Goal: Information Seeking & Learning: Find specific fact

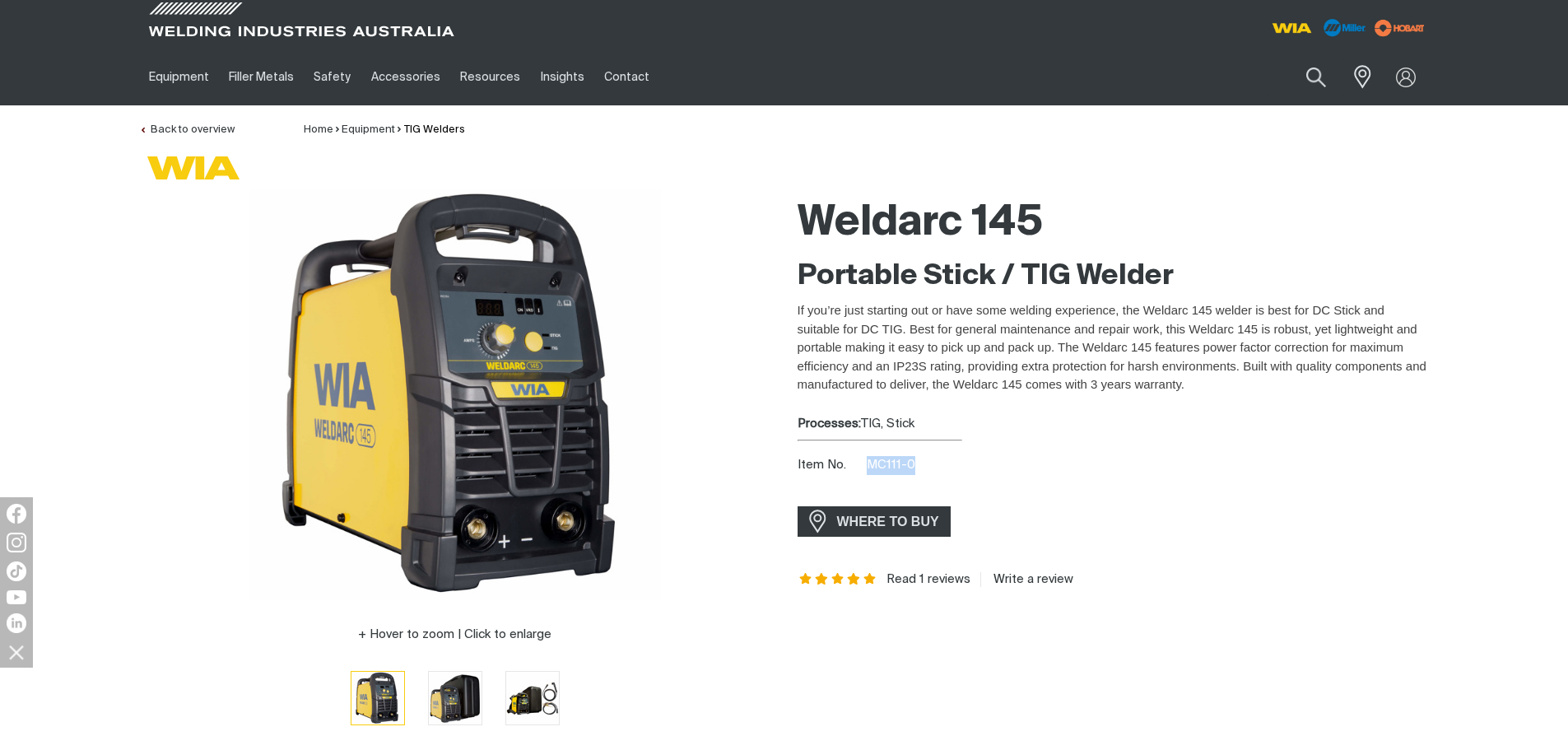
drag, startPoint x: 868, startPoint y: 463, endPoint x: 931, endPoint y: 468, distance: 63.2
click at [931, 468] on div "Item No. MC111-0" at bounding box center [1113, 465] width 632 height 19
click at [1362, 105] on link "Partner Login" at bounding box center [1338, 108] width 181 height 30
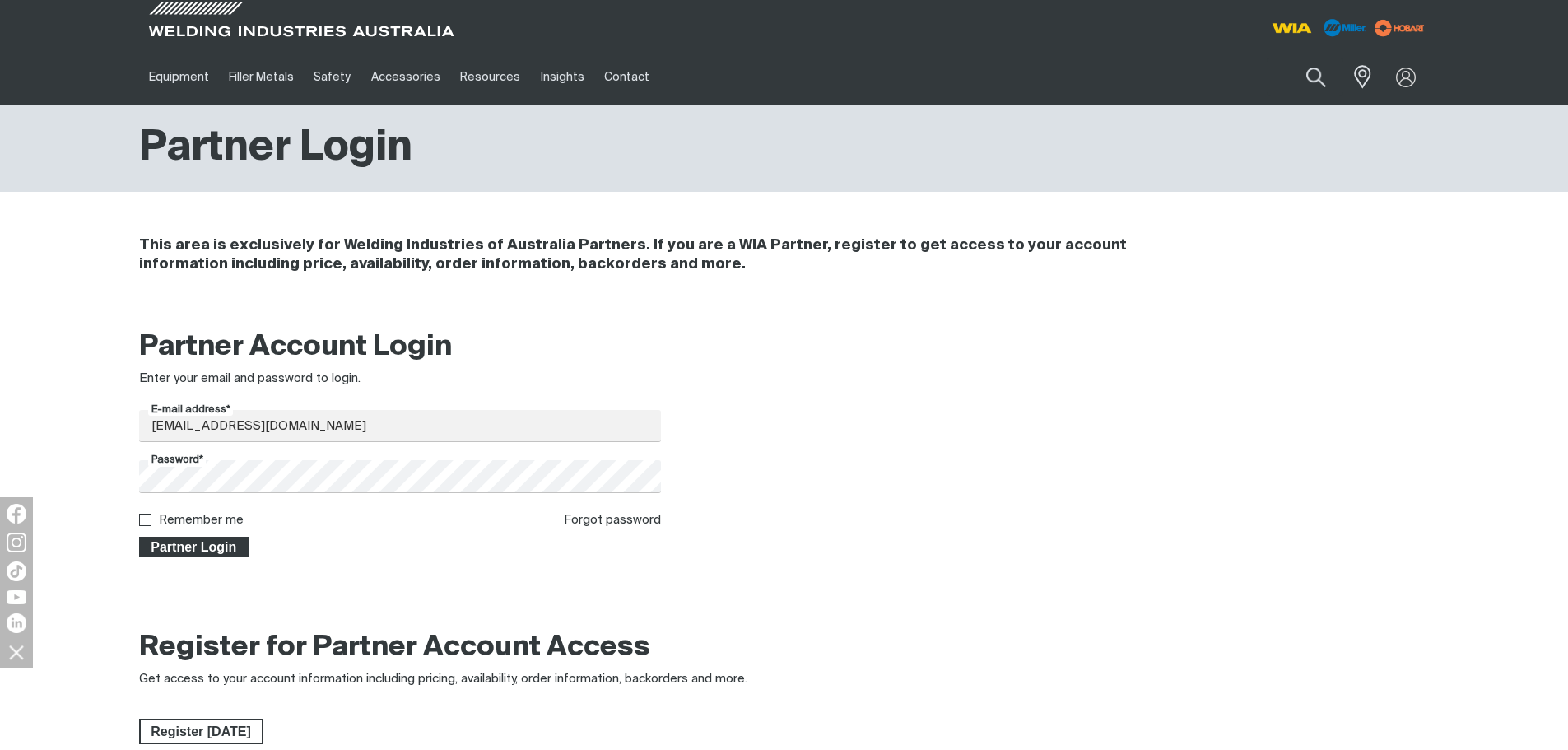
click at [220, 543] on span "Partner Login" at bounding box center [194, 548] width 107 height 22
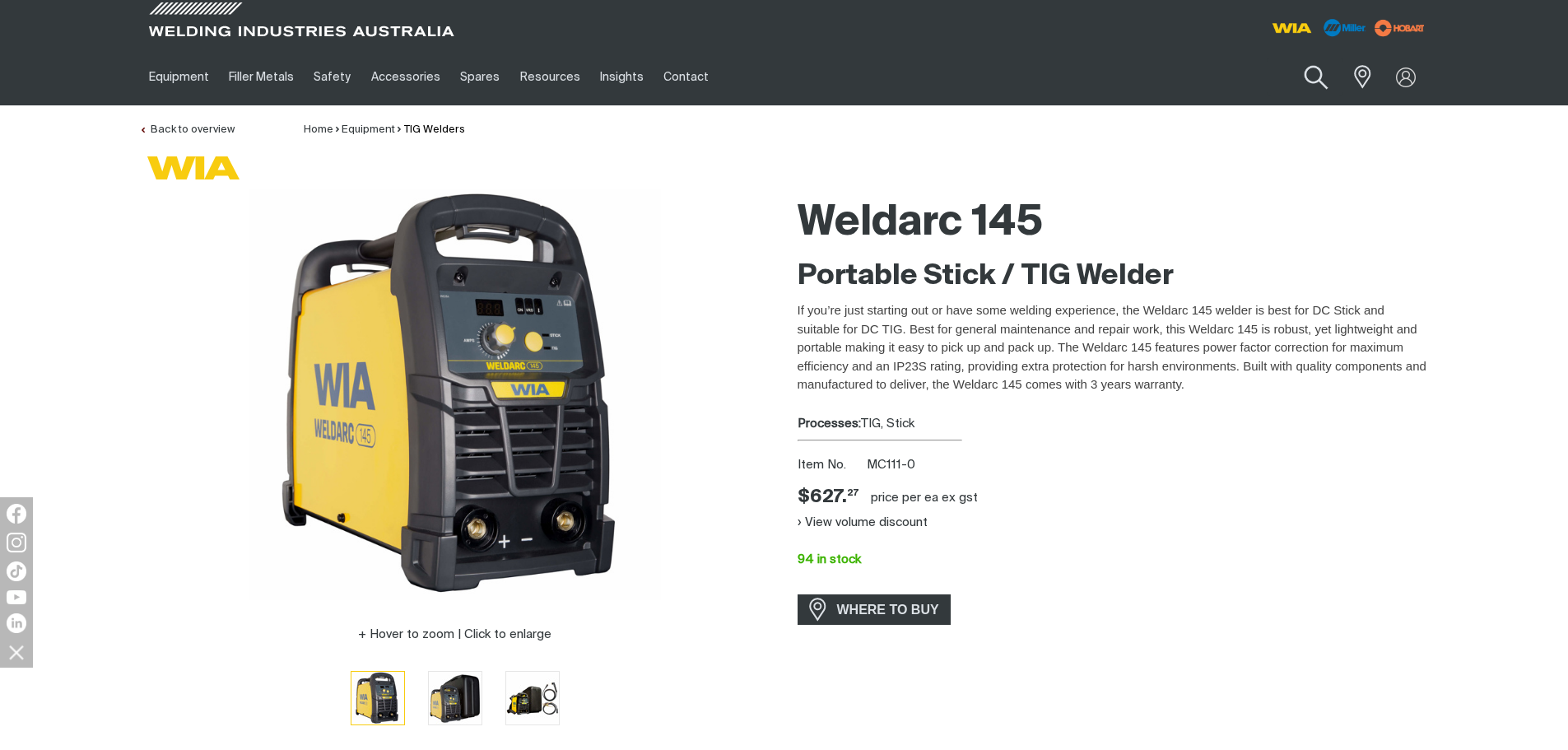
drag, startPoint x: 1321, startPoint y: 64, endPoint x: 1294, endPoint y: 82, distance: 32.4
click at [1321, 64] on button "Search products" at bounding box center [1316, 78] width 67 height 47
click at [1206, 78] on input "Search" at bounding box center [1215, 77] width 253 height 37
type input "CP150"
click at [1202, 113] on span "Weldmatic 200 - CP150 -1" at bounding box center [1205, 111] width 128 height 14
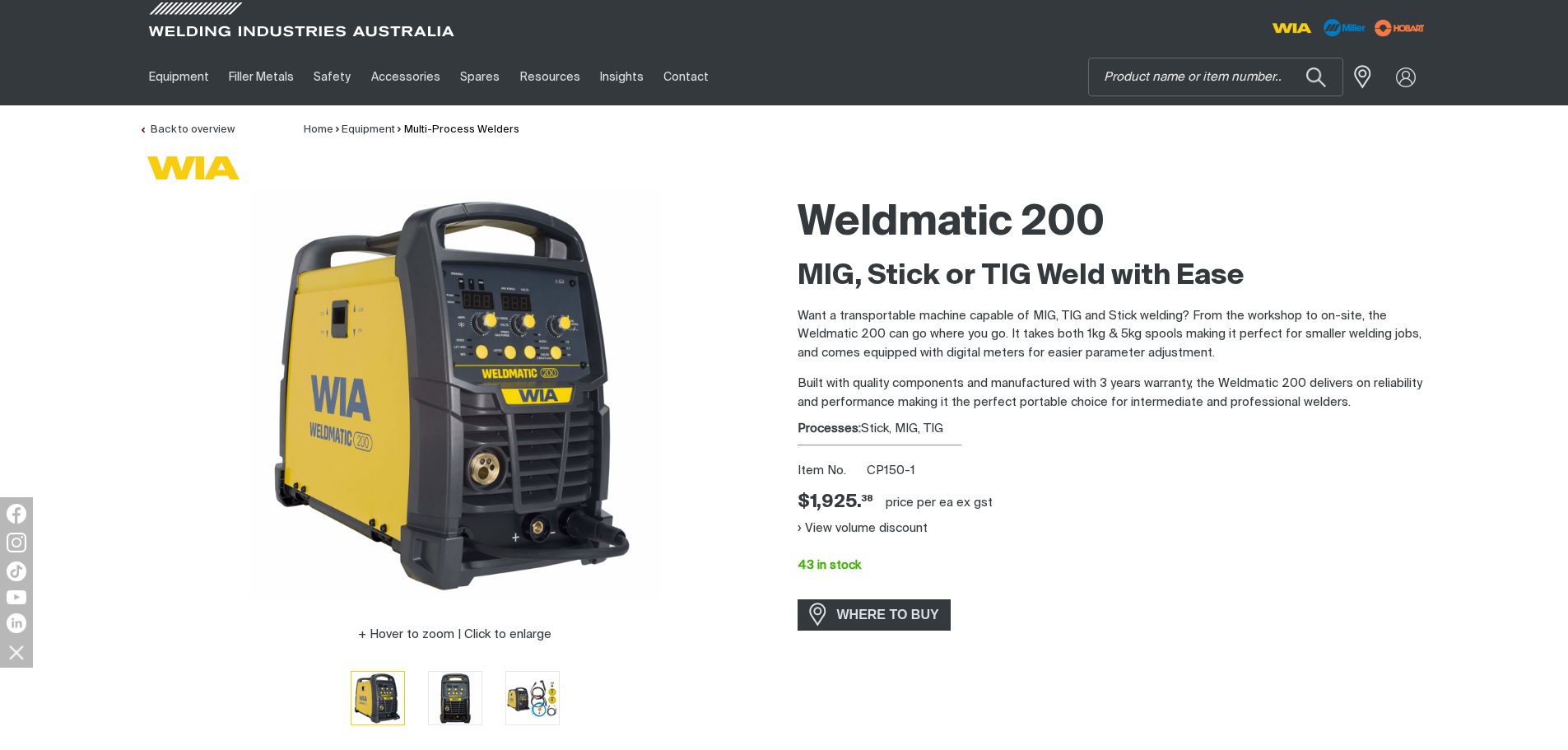
scroll to position [329, 0]
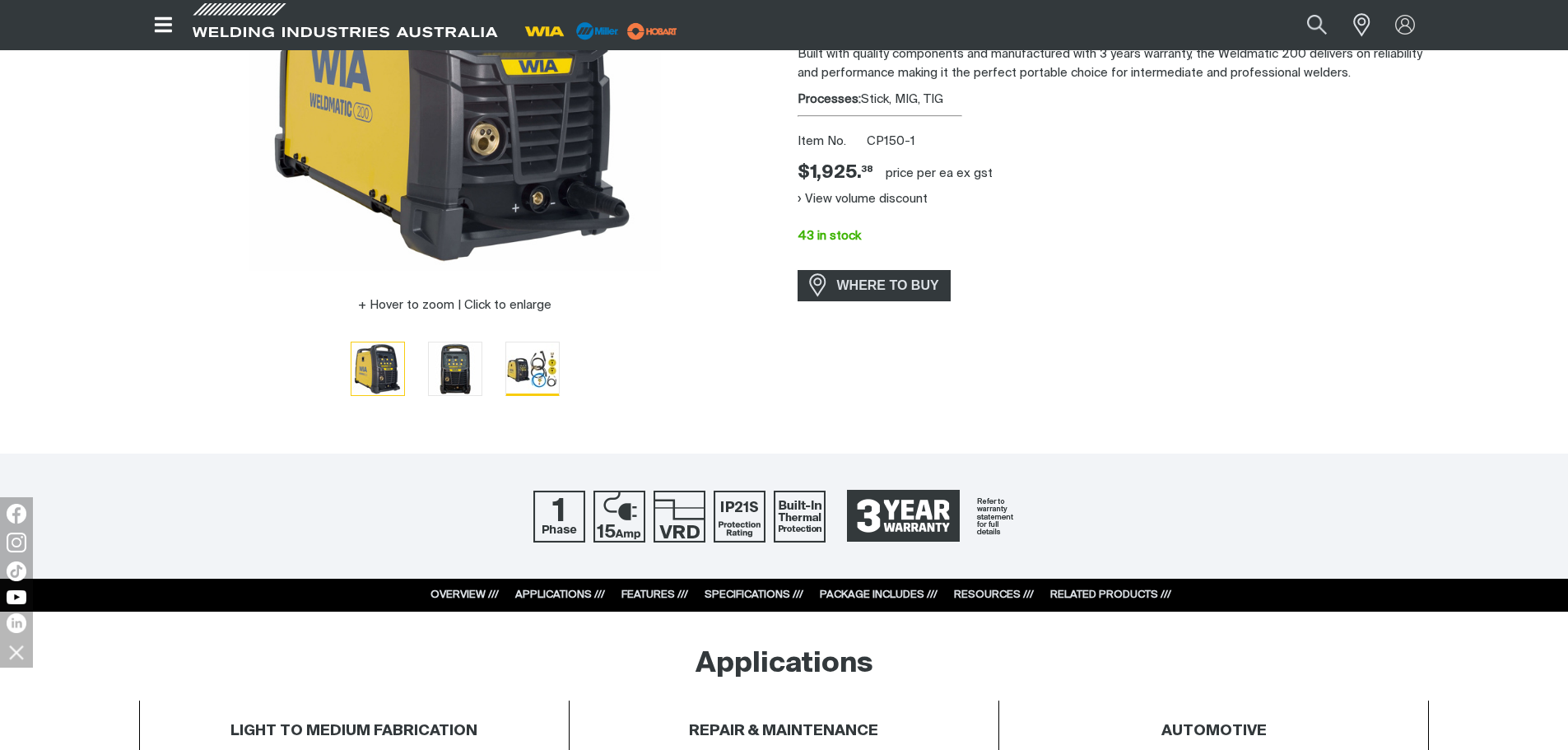
click at [520, 367] on img "Go to slide 3" at bounding box center [533, 368] width 53 height 52
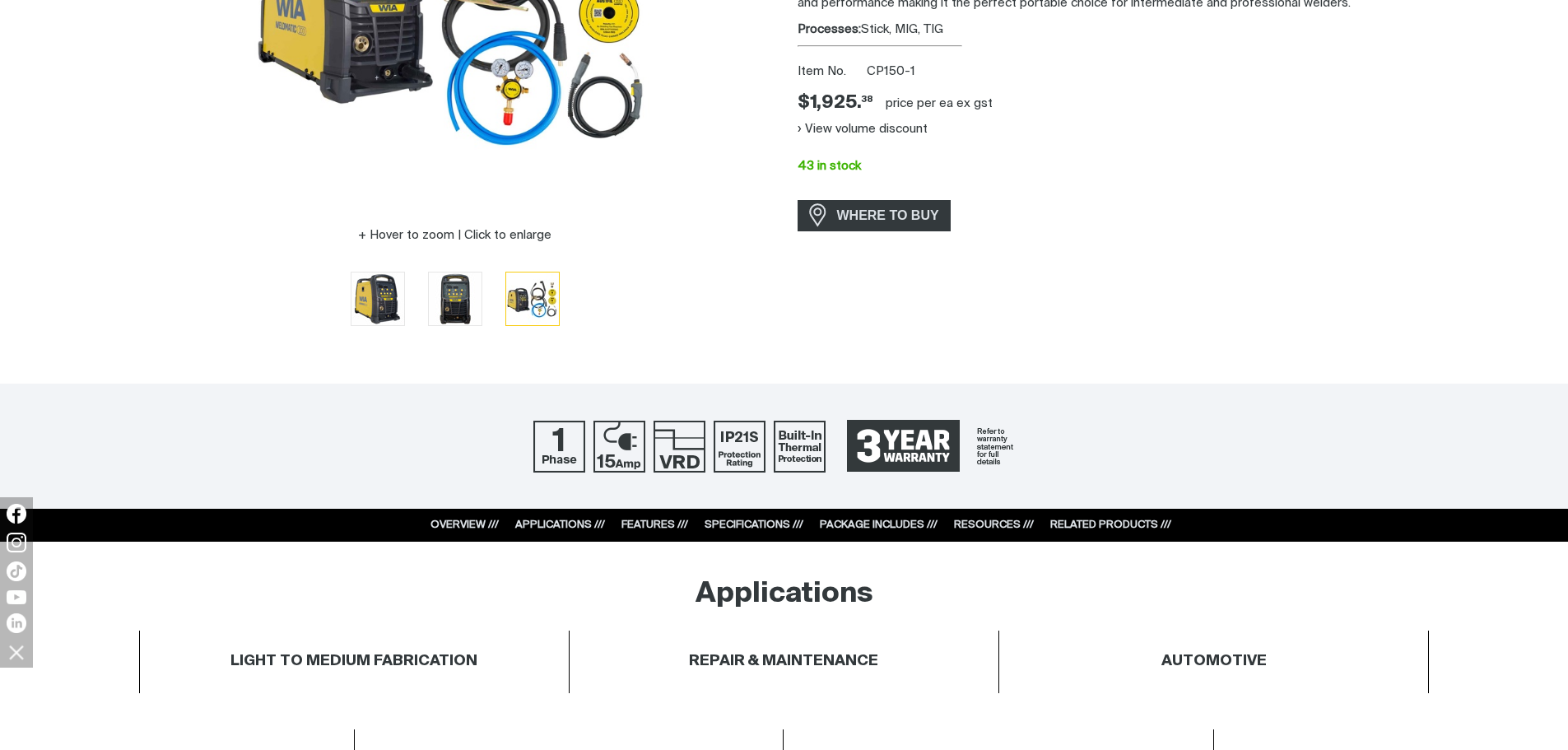
scroll to position [0, 0]
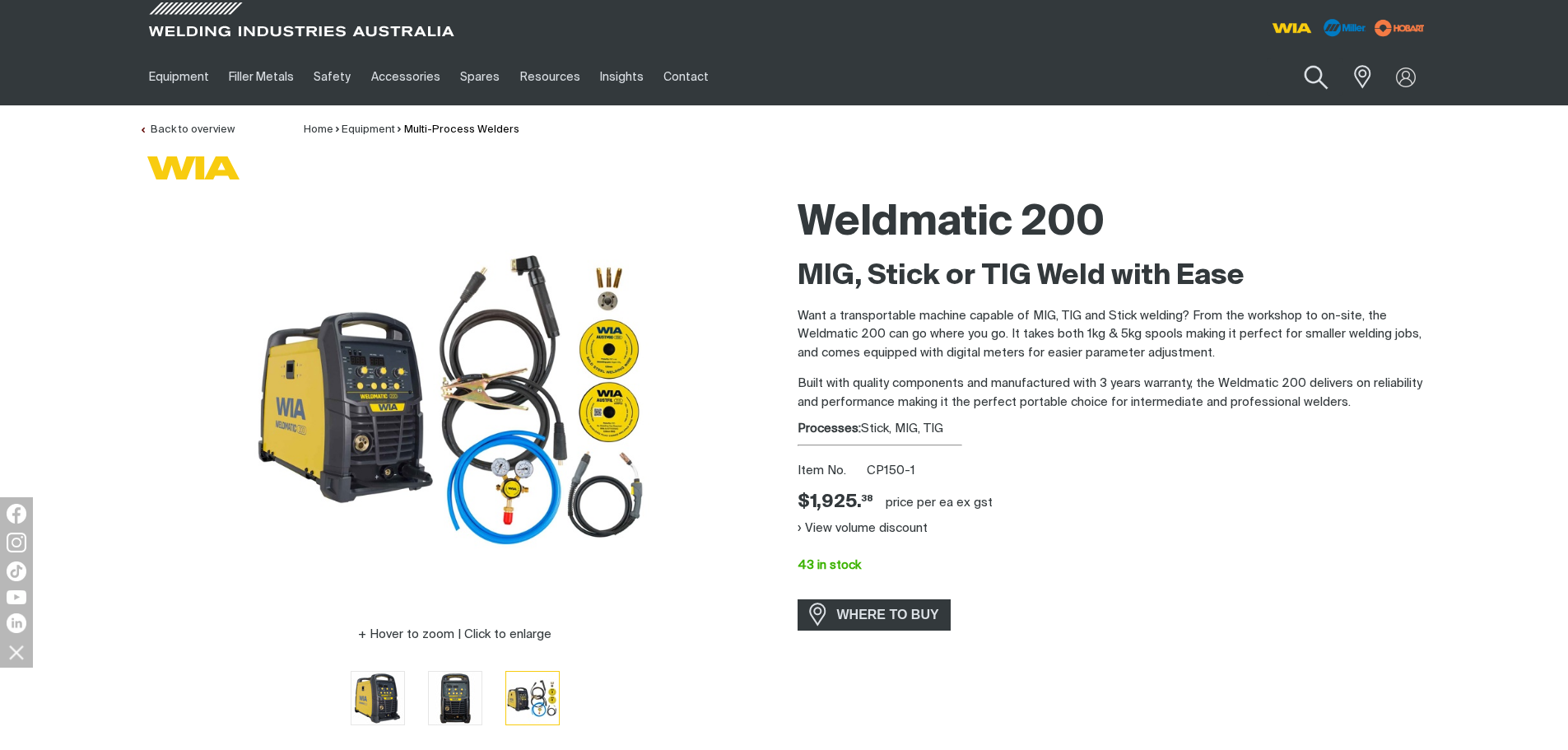
click at [1308, 73] on button "Search products" at bounding box center [1316, 78] width 67 height 47
click at [1205, 72] on input "Search" at bounding box center [1215, 77] width 253 height 37
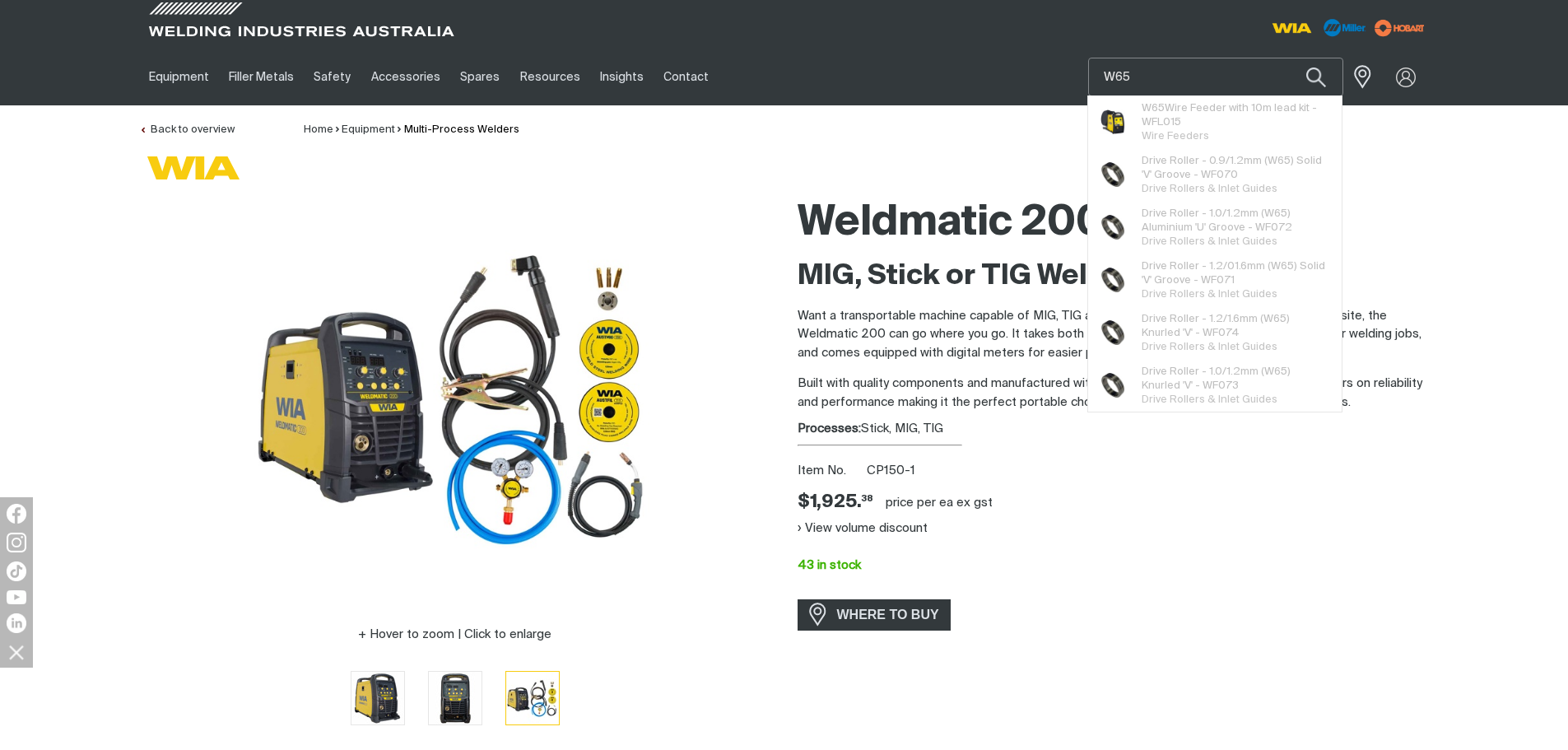
type input "W65"
click at [1207, 109] on span "W65 Wire Feeder with 10m lead kit - WFL015" at bounding box center [1235, 115] width 188 height 28
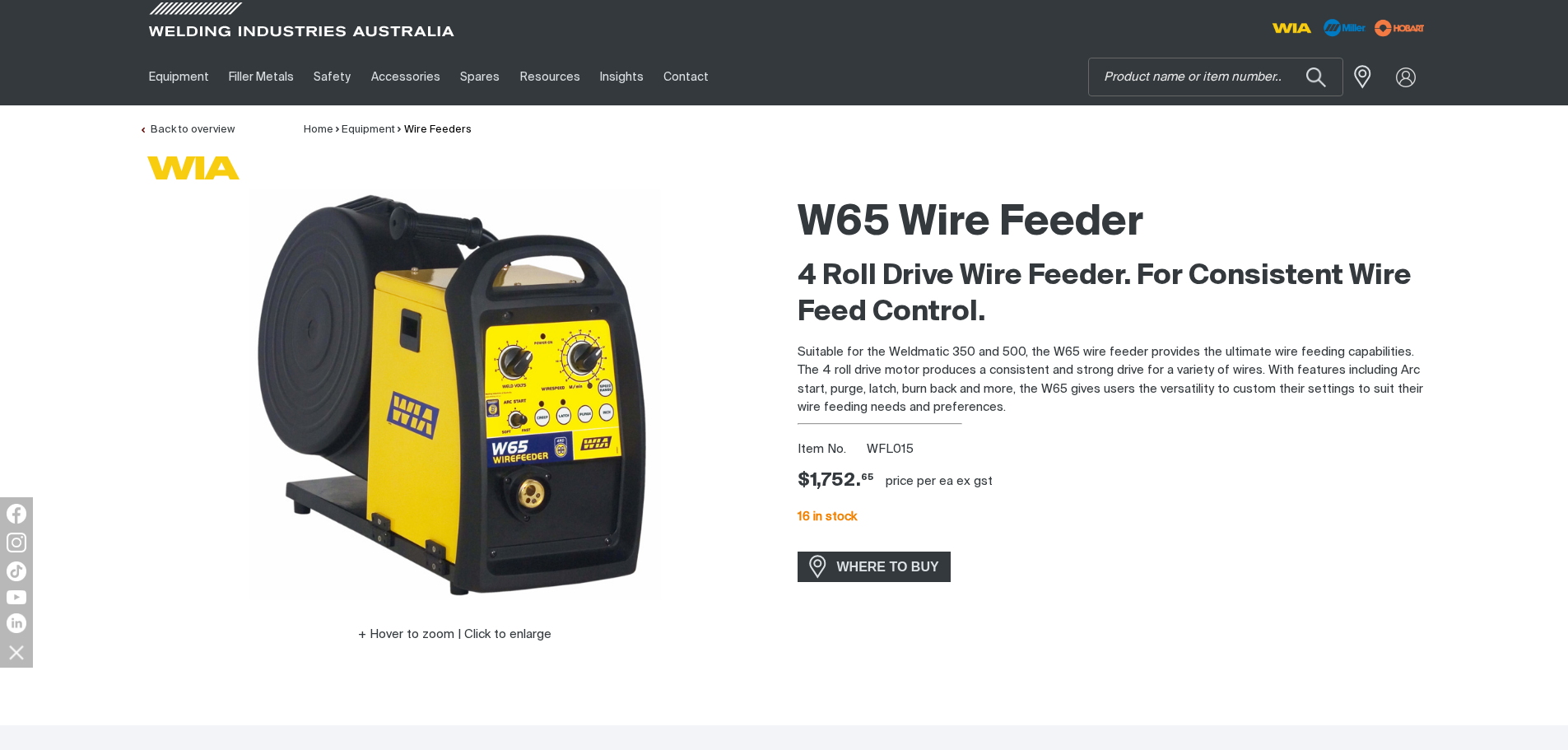
click at [881, 441] on div "Item No. WFL015" at bounding box center [1113, 450] width 632 height 19
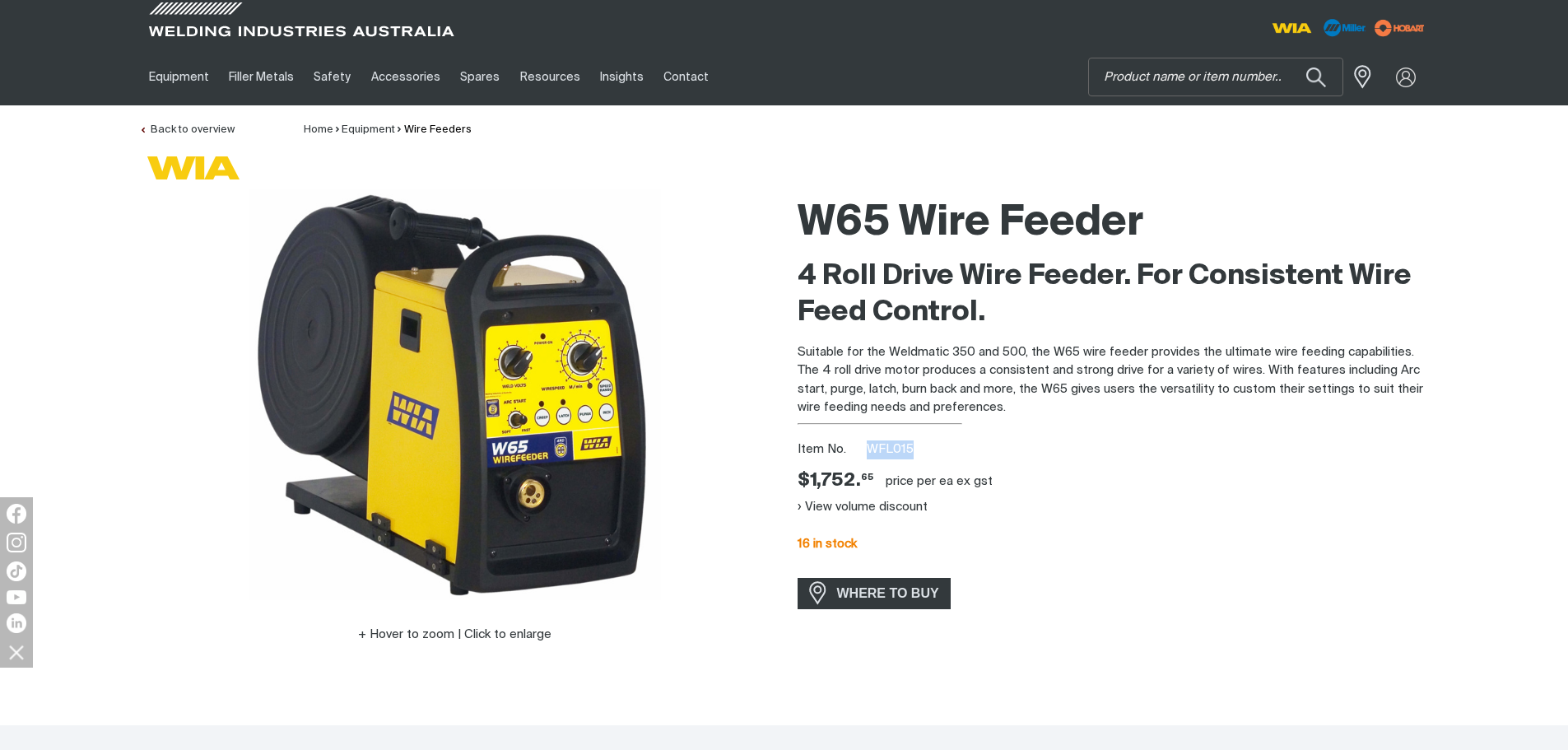
click at [882, 441] on div "Item No. WFL015" at bounding box center [1113, 450] width 632 height 19
copy span "WFL015"
